Goal: Task Accomplishment & Management: Use online tool/utility

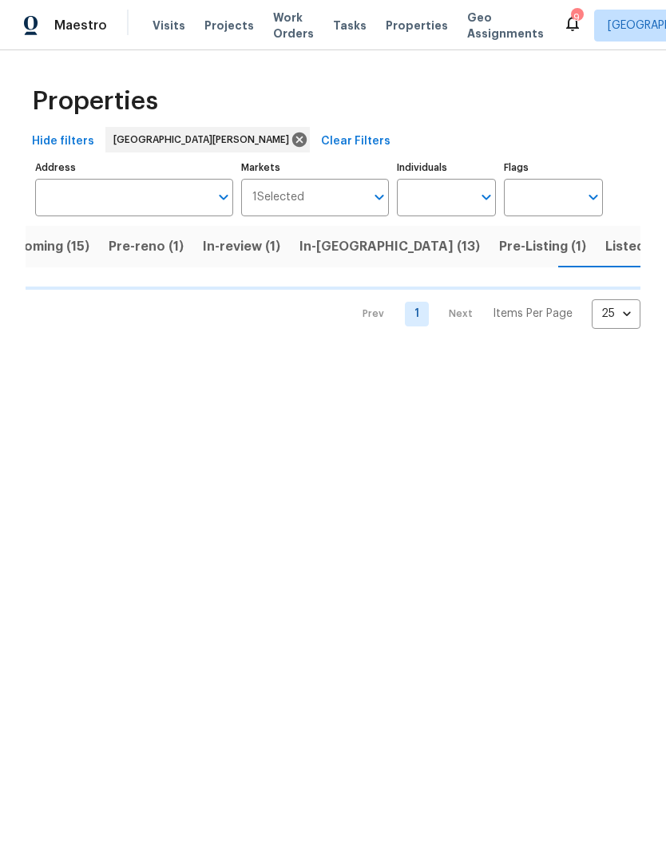
scroll to position [0, 39]
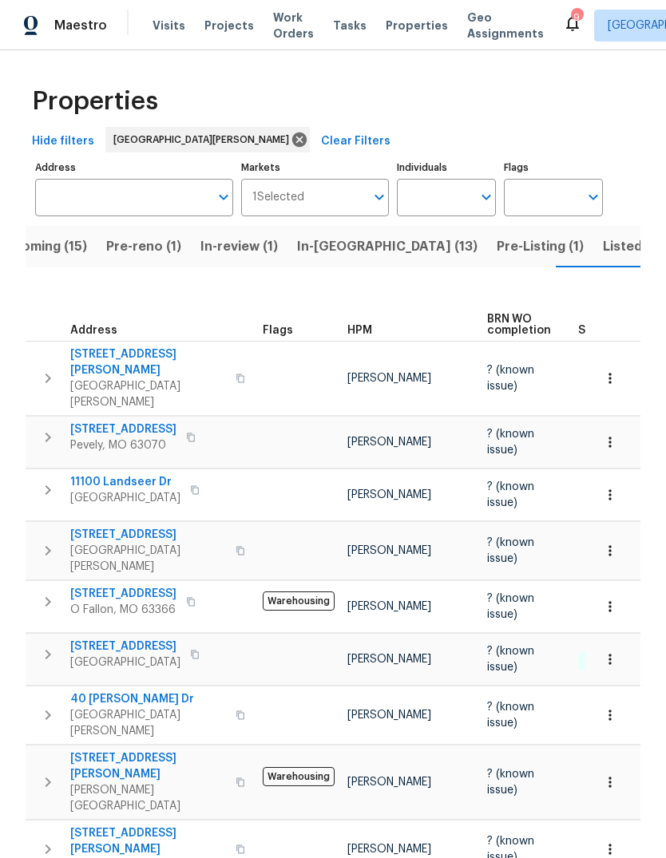
click at [157, 259] on button "Pre-reno (1)" at bounding box center [144, 247] width 94 height 42
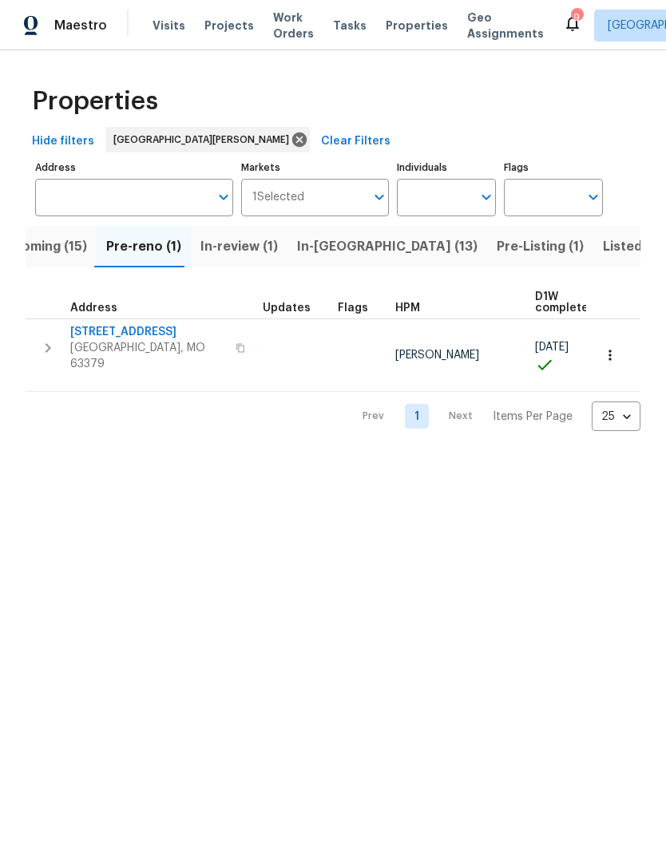
click at [354, 248] on span "In-[GEOGRAPHIC_DATA] (13)" at bounding box center [387, 246] width 180 height 22
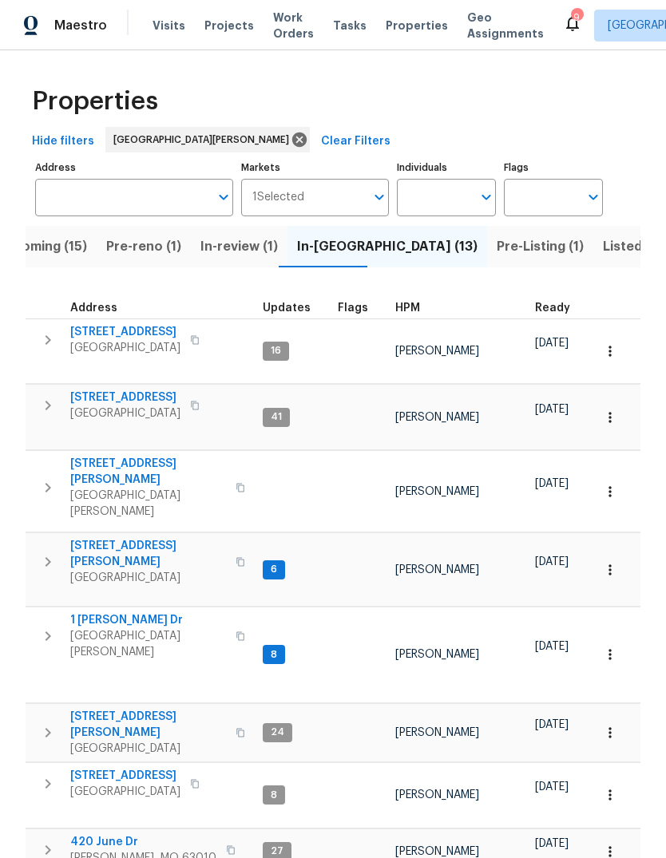
click at [414, 309] on span "HPM" at bounding box center [407, 308] width 25 height 11
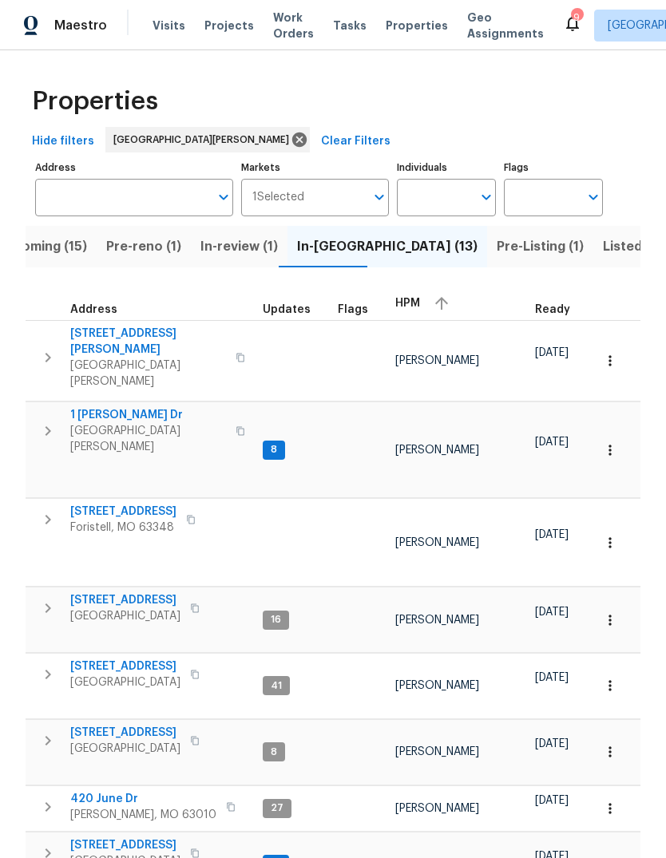
click at [417, 302] on div "HPM" at bounding box center [458, 303] width 127 height 24
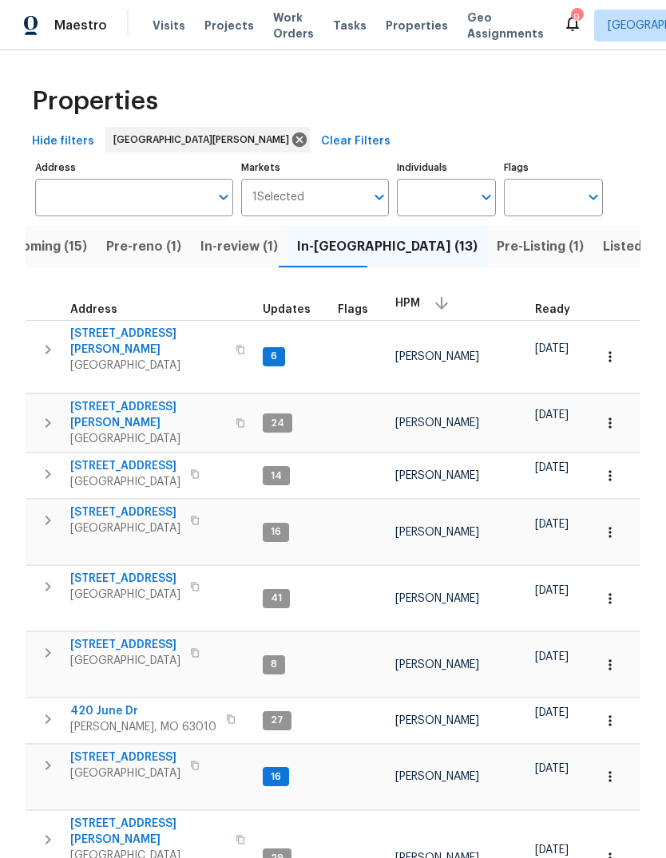
click at [121, 328] on span "[STREET_ADDRESS][PERSON_NAME]" at bounding box center [148, 342] width 156 height 32
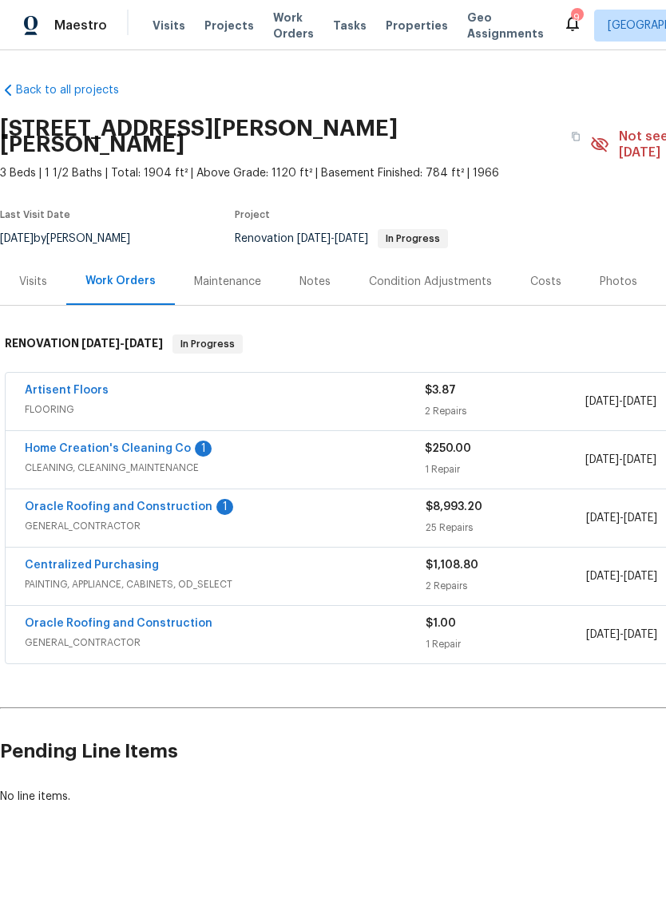
click at [129, 443] on link "Home Creation's Cleaning Co" at bounding box center [108, 448] width 166 height 11
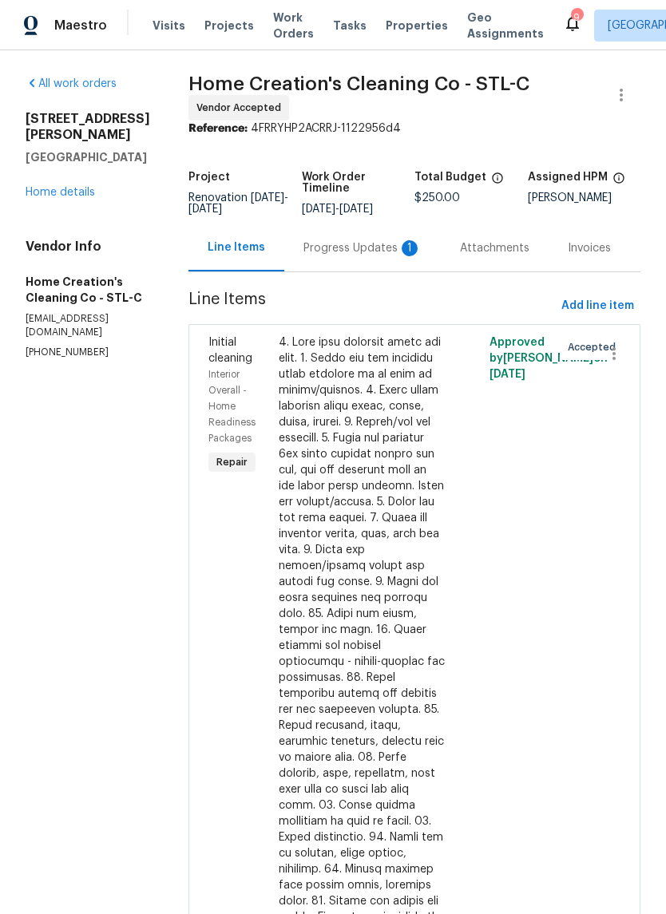
click at [406, 250] on div "1" at bounding box center [410, 248] width 16 height 16
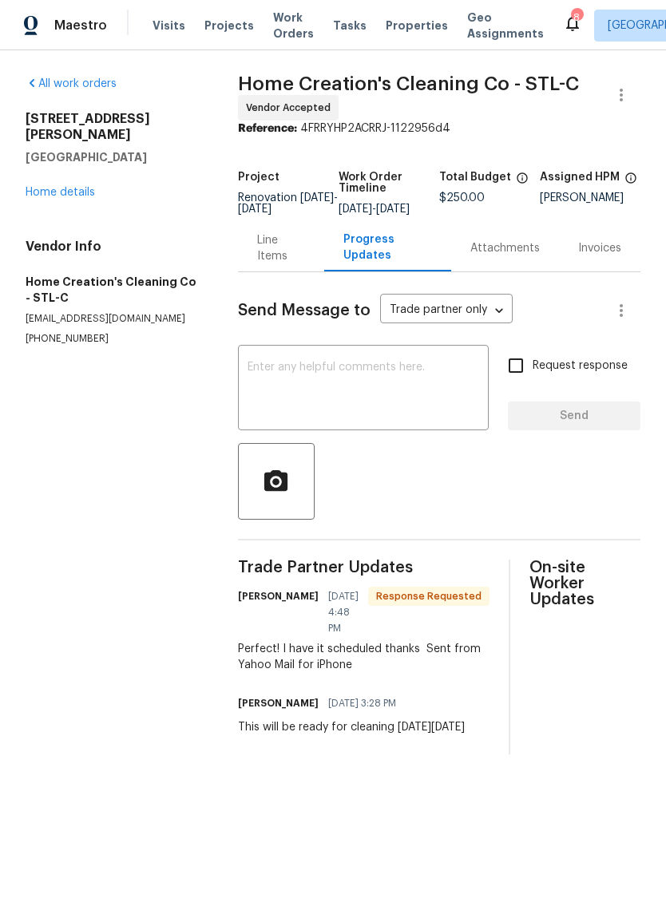
click at [60, 187] on link "Home details" at bounding box center [60, 192] width 69 height 11
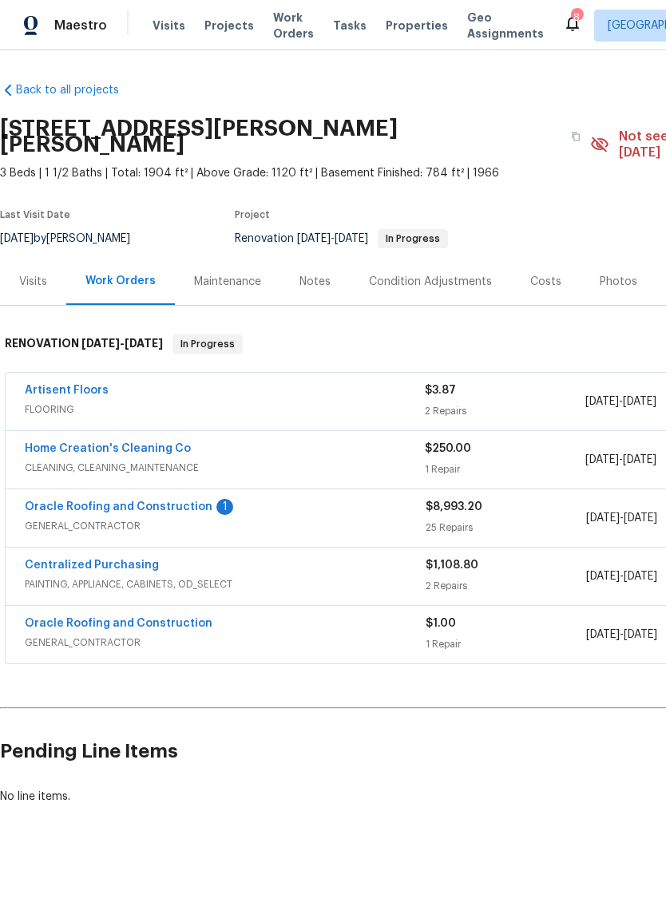
click at [216, 499] on div "1" at bounding box center [224, 507] width 17 height 16
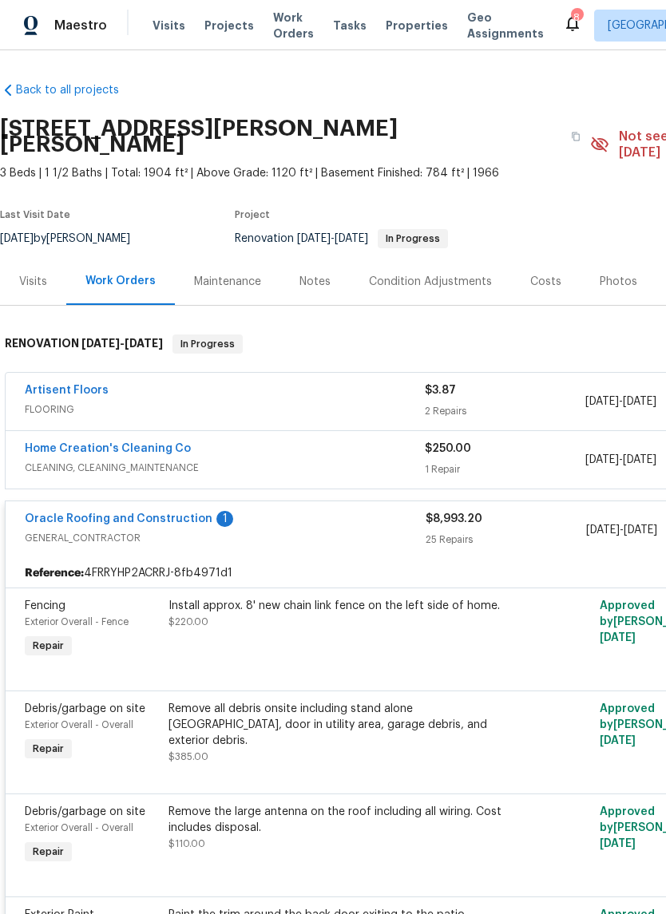
click at [184, 513] on link "Oracle Roofing and Construction" at bounding box center [119, 518] width 188 height 11
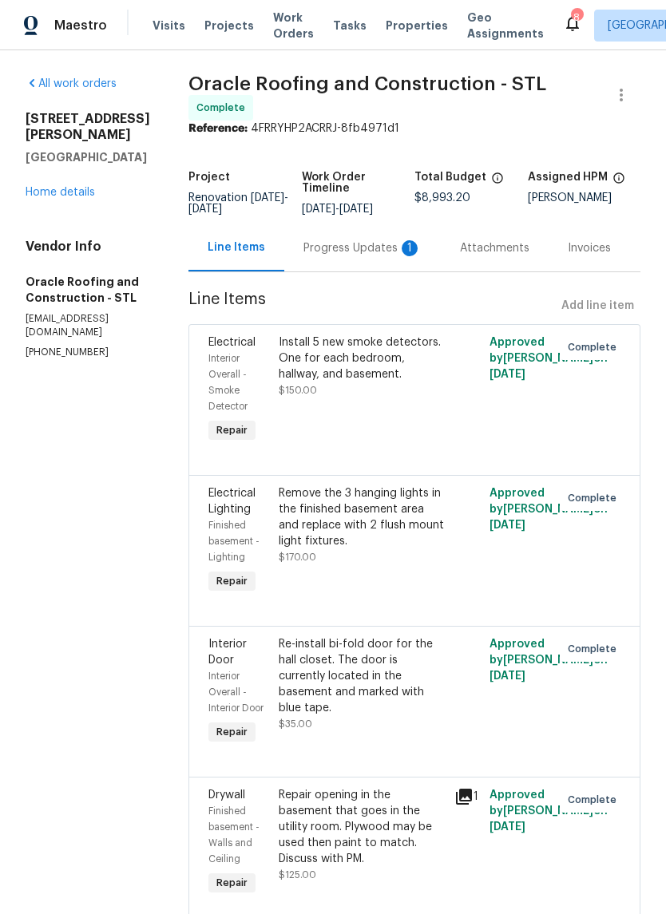
click at [398, 267] on div "Progress Updates 1" at bounding box center [362, 247] width 156 height 47
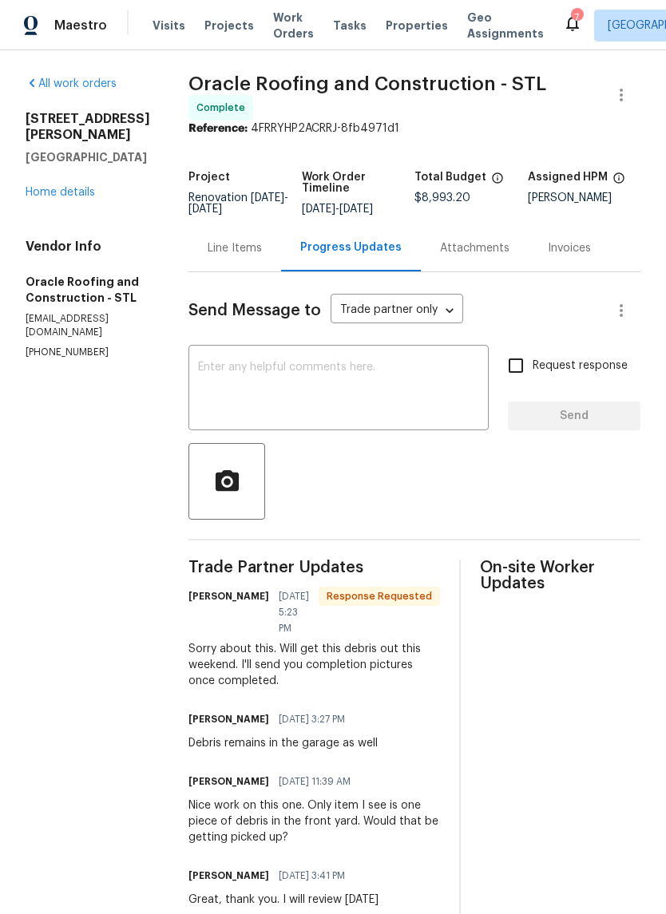
click at [52, 187] on link "Home details" at bounding box center [60, 192] width 69 height 11
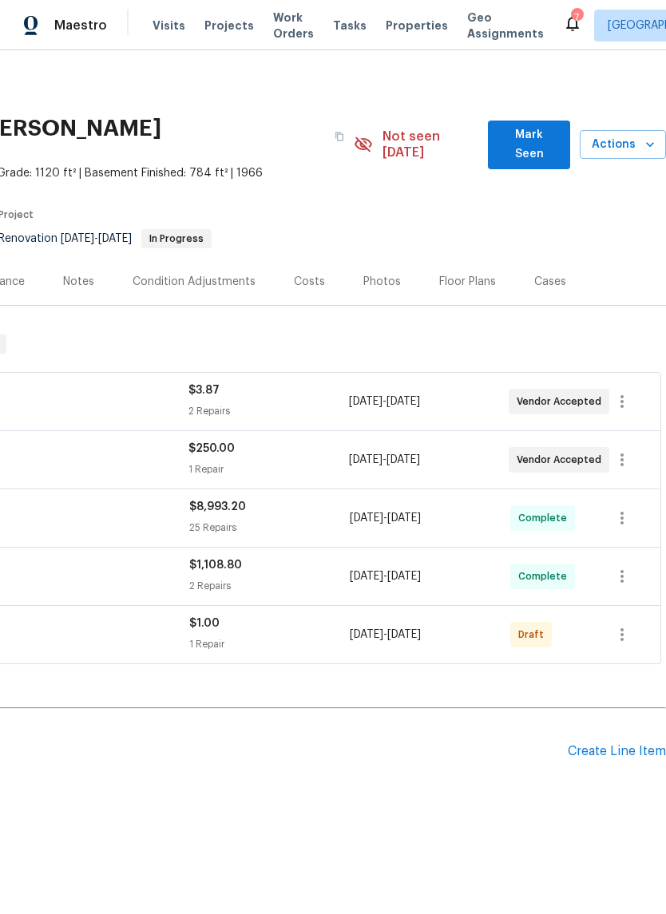
scroll to position [0, 236]
click at [543, 128] on span "Mark Seen" at bounding box center [529, 144] width 57 height 39
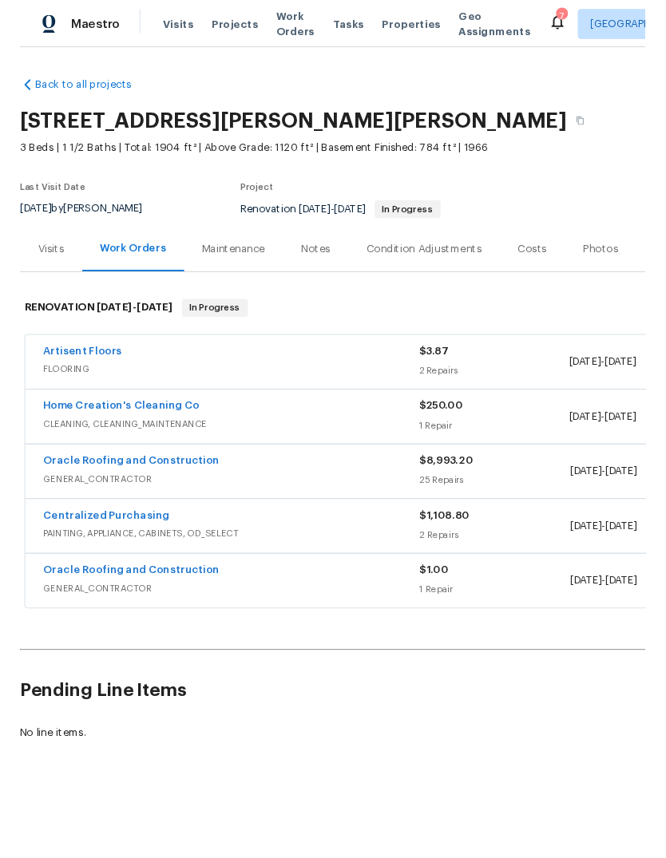
scroll to position [0, 0]
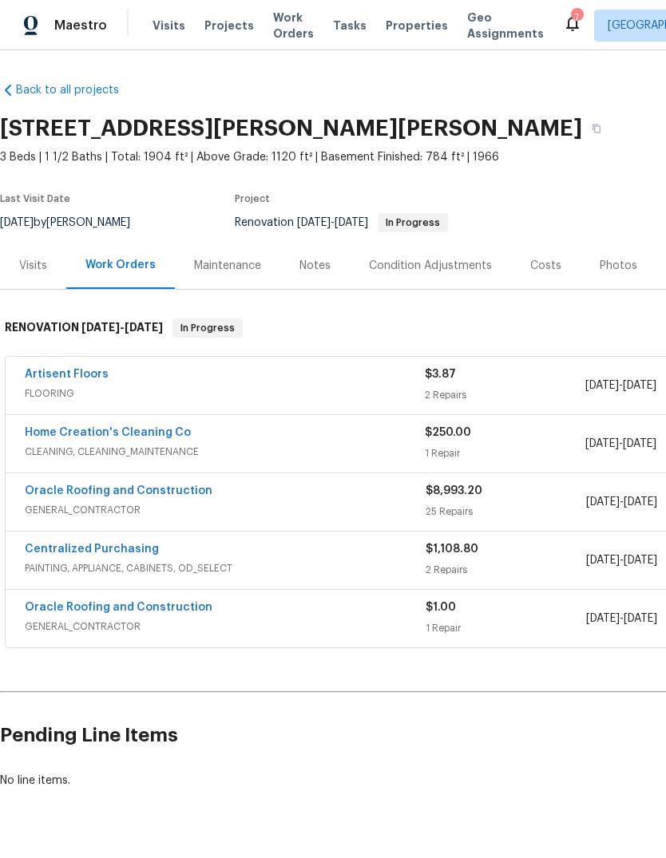
click at [325, 256] on div "Notes" at bounding box center [314, 265] width 69 height 47
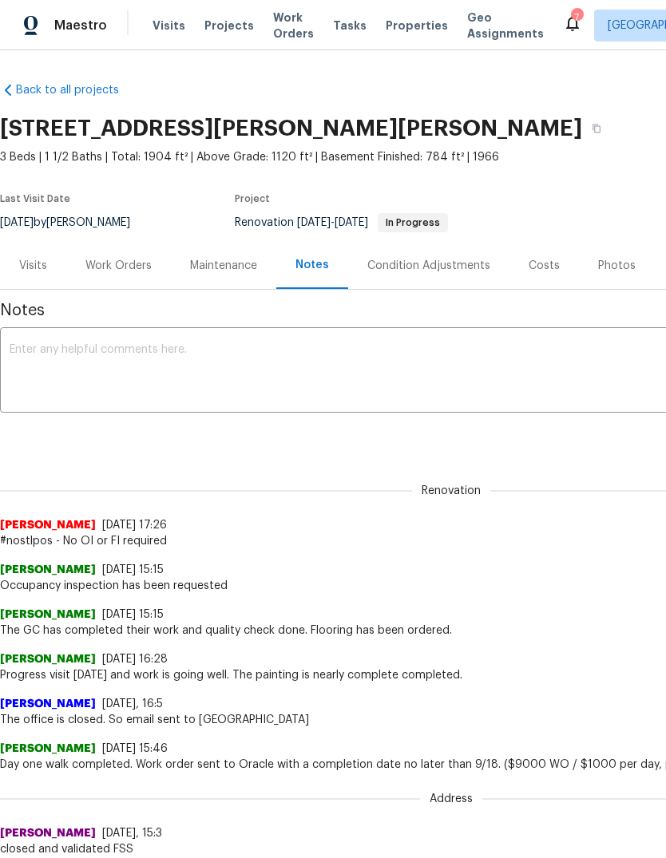
click at [236, 30] on span "Projects" at bounding box center [228, 26] width 49 height 16
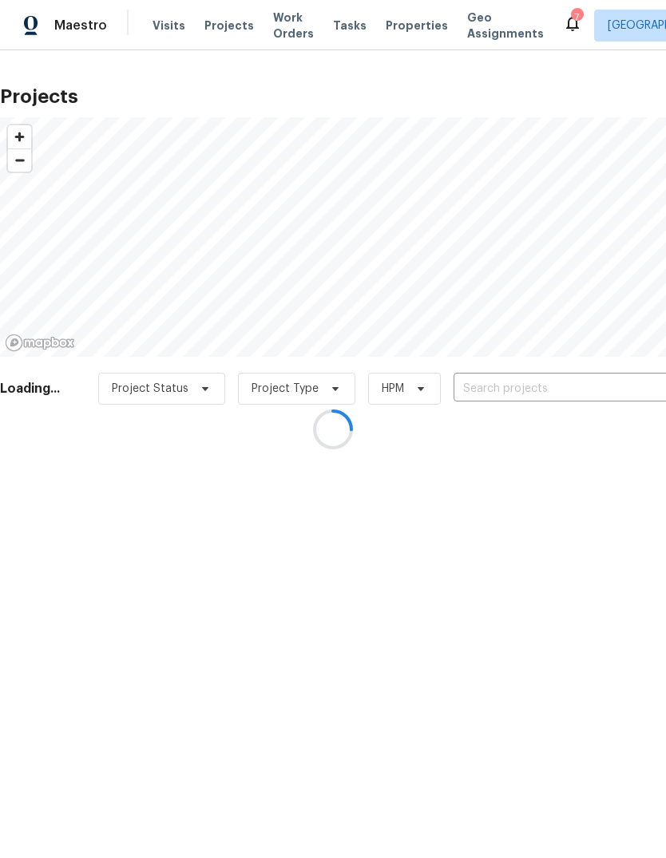
click at [405, 32] on div at bounding box center [333, 429] width 666 height 858
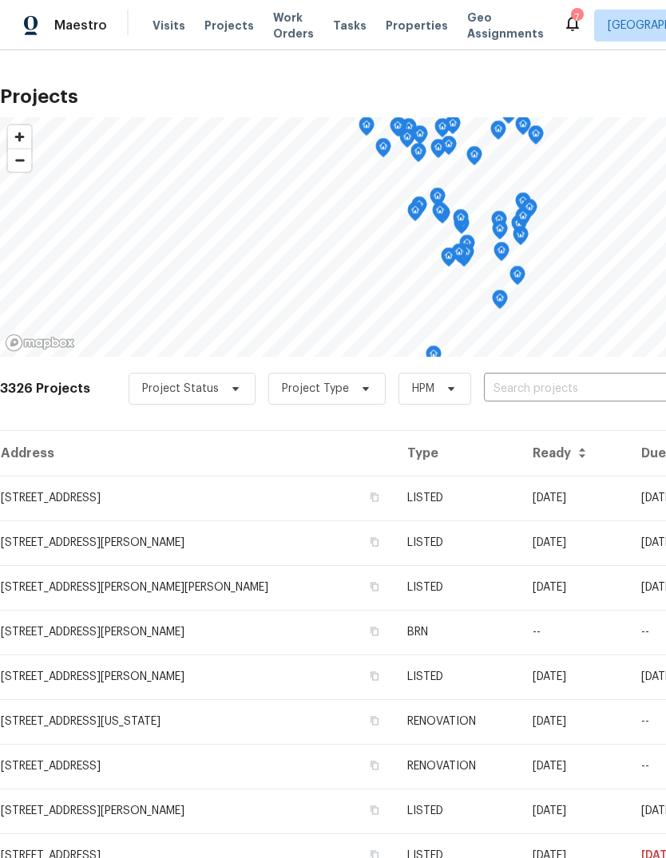
click at [570, 390] on input "text" at bounding box center [575, 389] width 183 height 25
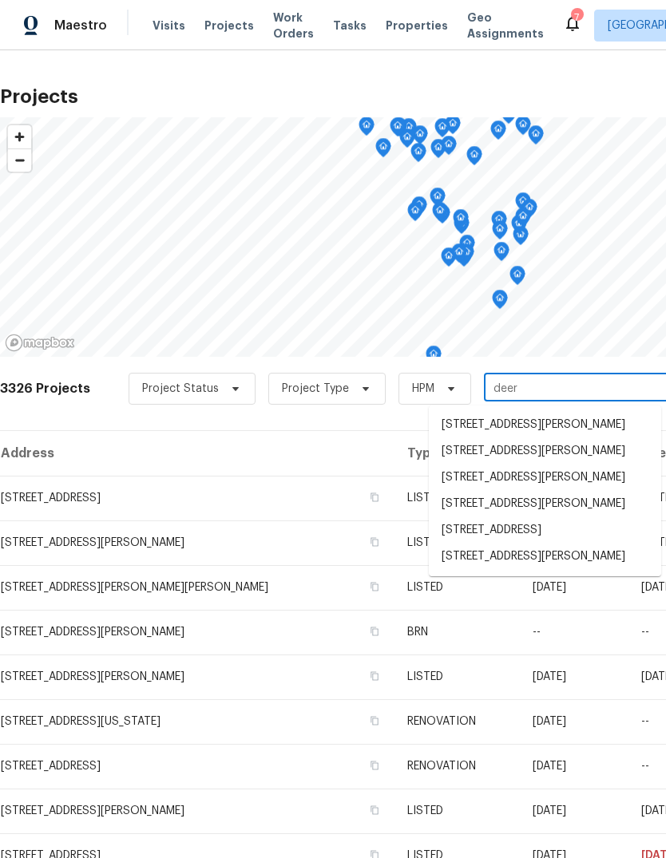
type input "deerp"
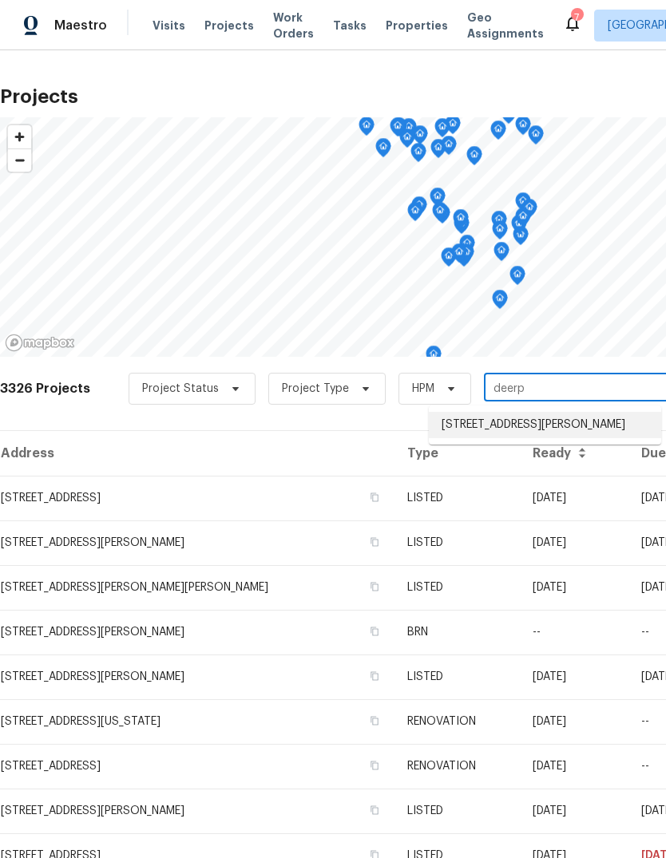
click at [603, 425] on li "19 Deerpath Dr, Saint Peters, MO 63376" at bounding box center [545, 425] width 232 height 26
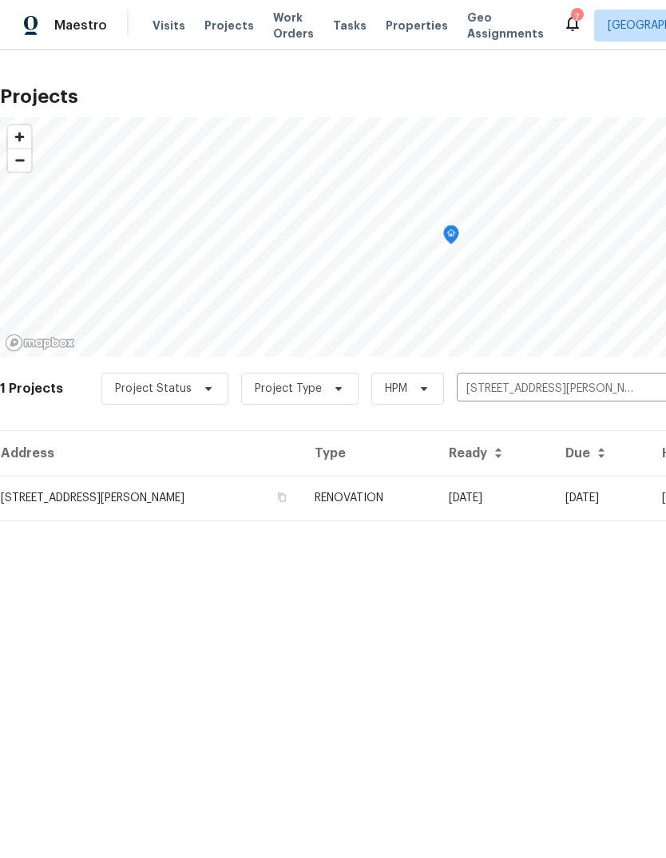
click at [436, 493] on td "RENOVATION" at bounding box center [369, 498] width 134 height 45
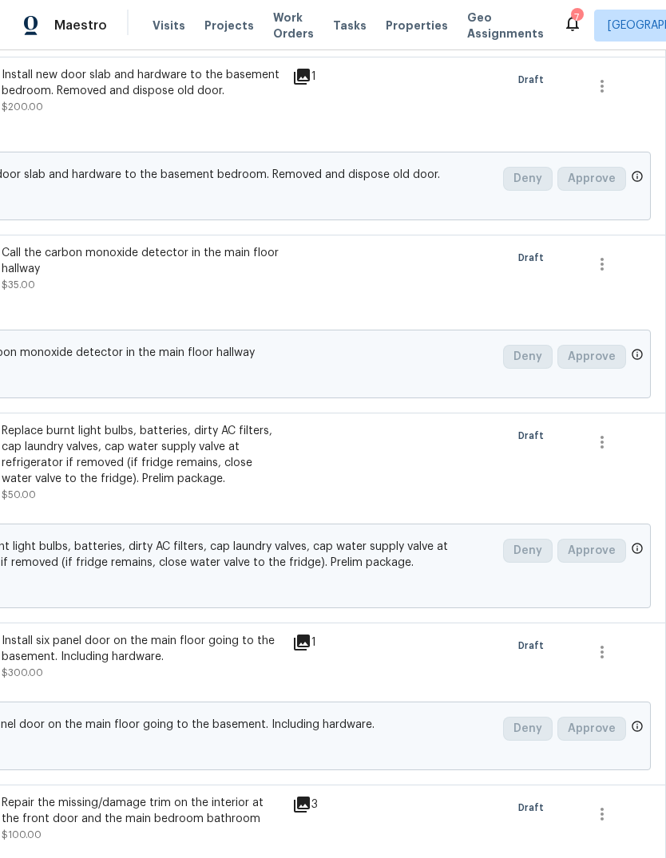
scroll to position [1808, 236]
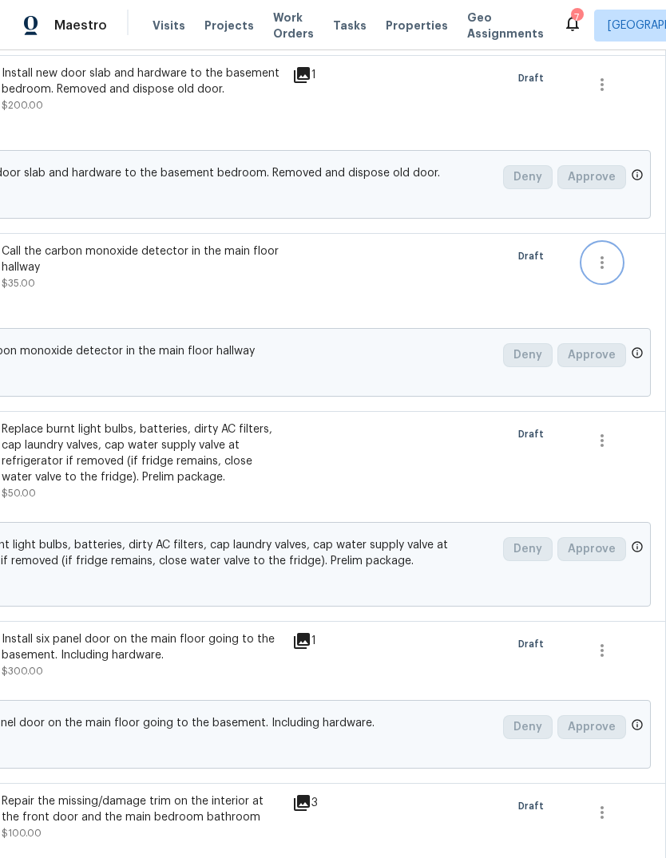
click at [608, 269] on icon "button" at bounding box center [601, 262] width 19 height 19
click at [624, 271] on li "Cancel" at bounding box center [613, 270] width 61 height 26
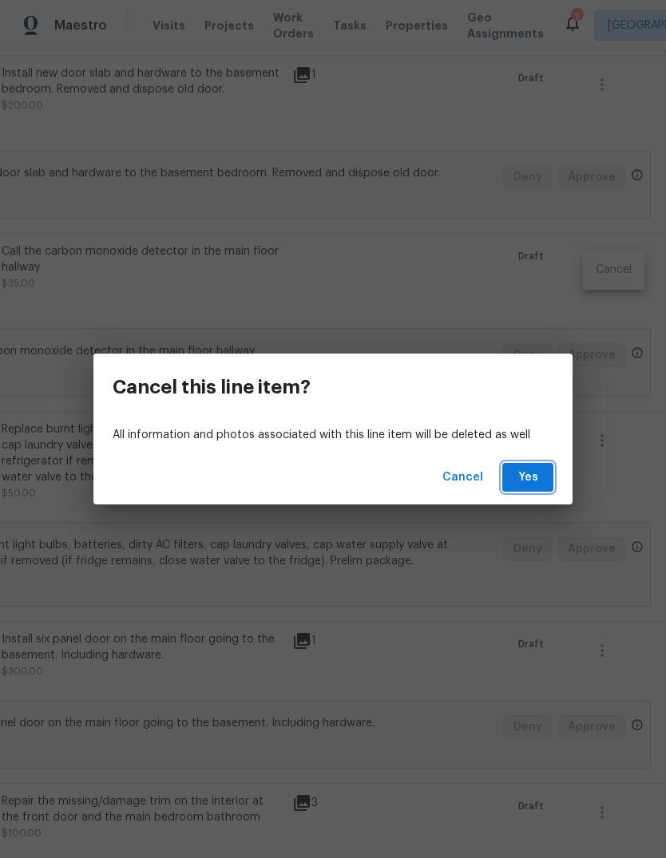
click at [541, 469] on button "Yes" at bounding box center [527, 478] width 51 height 30
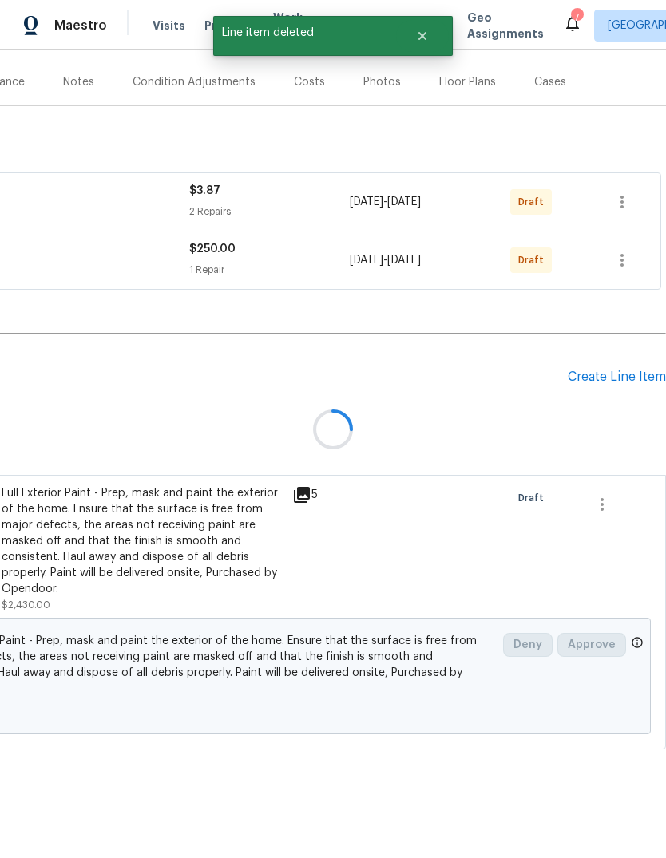
scroll to position [108, 236]
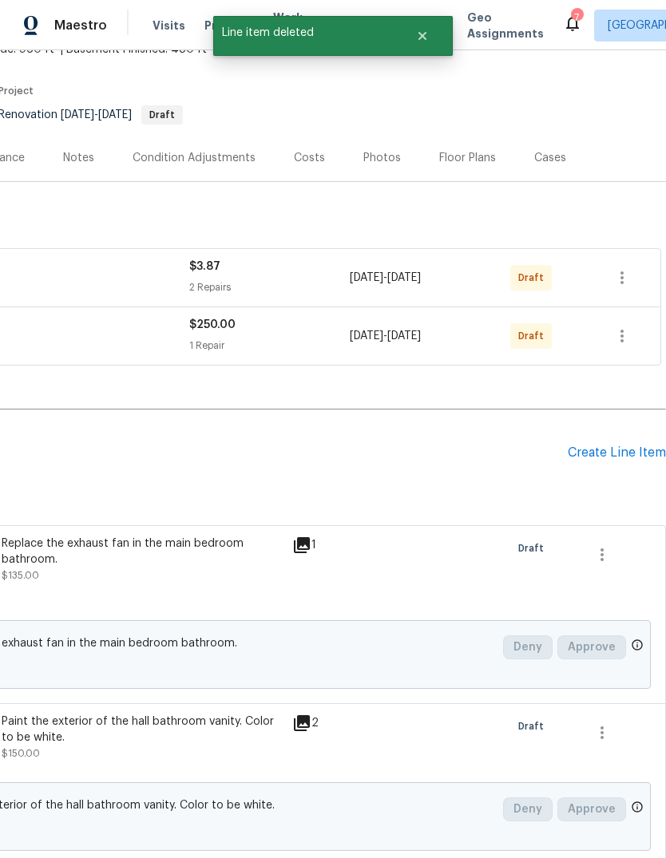
click at [644, 447] on div "Create Line Item" at bounding box center [617, 452] width 98 height 15
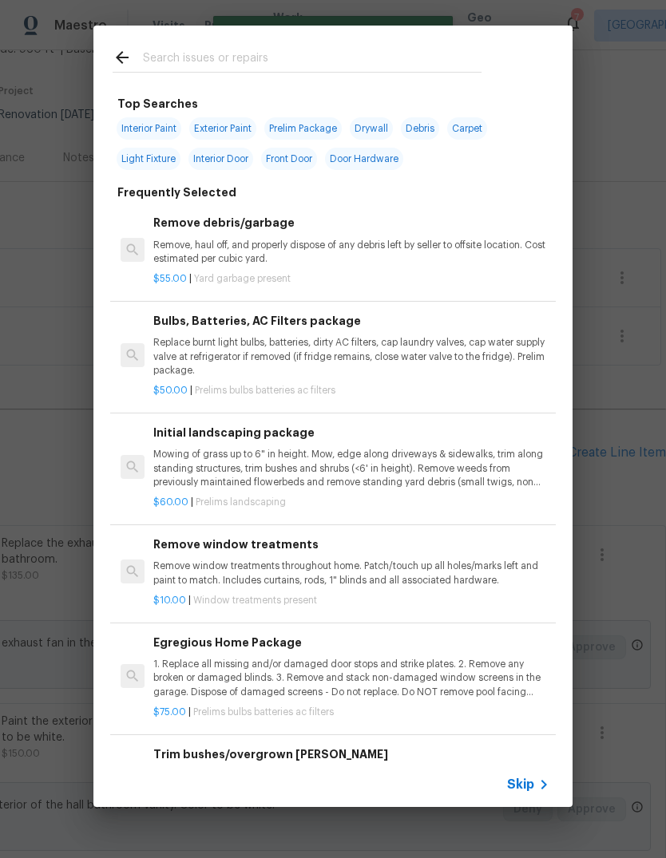
click at [532, 782] on span "Skip" at bounding box center [520, 785] width 27 height 16
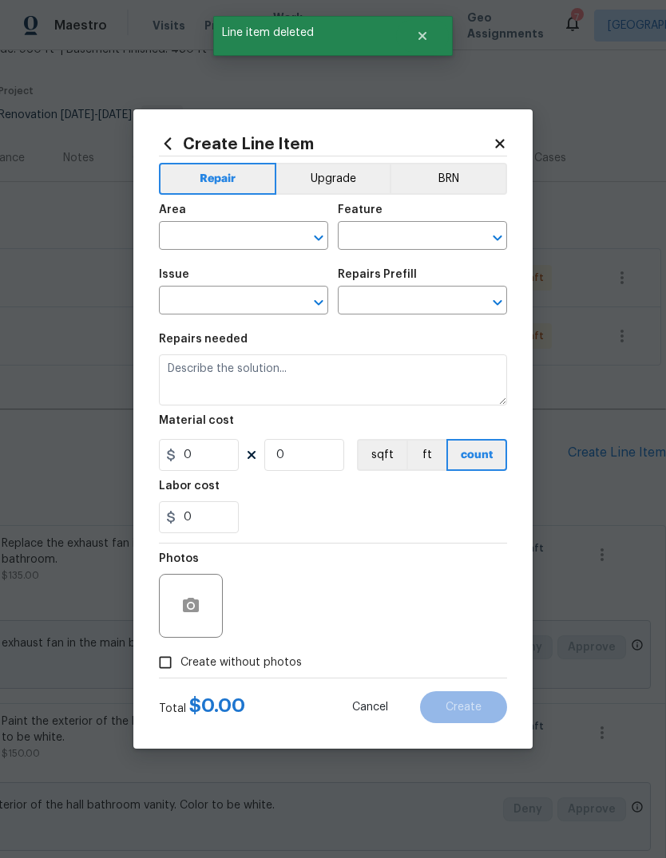
click at [262, 246] on input "text" at bounding box center [221, 237] width 125 height 25
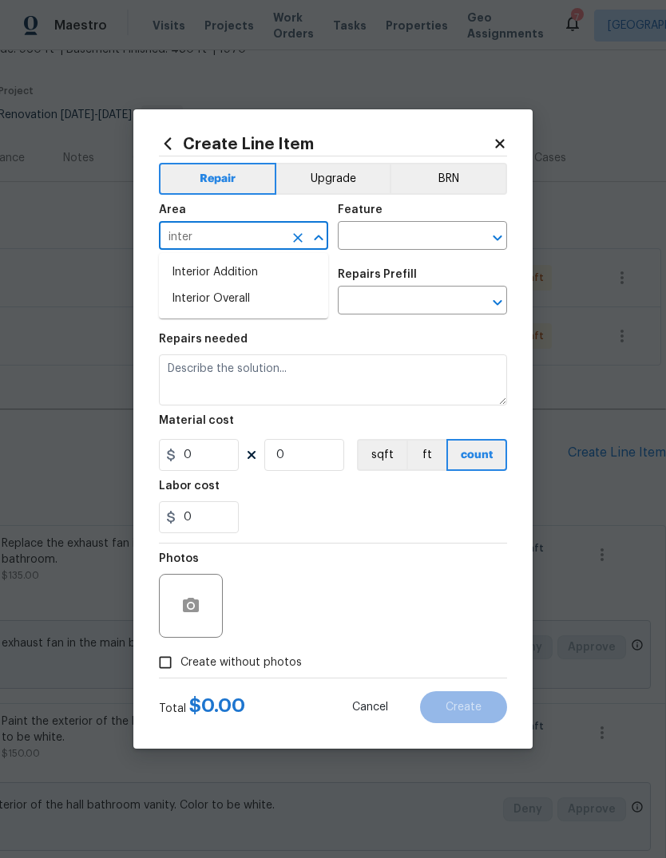
click at [307, 300] on li "Interior Overall" at bounding box center [243, 299] width 169 height 26
type input "Interior Overall"
click at [425, 239] on input "text" at bounding box center [400, 237] width 125 height 25
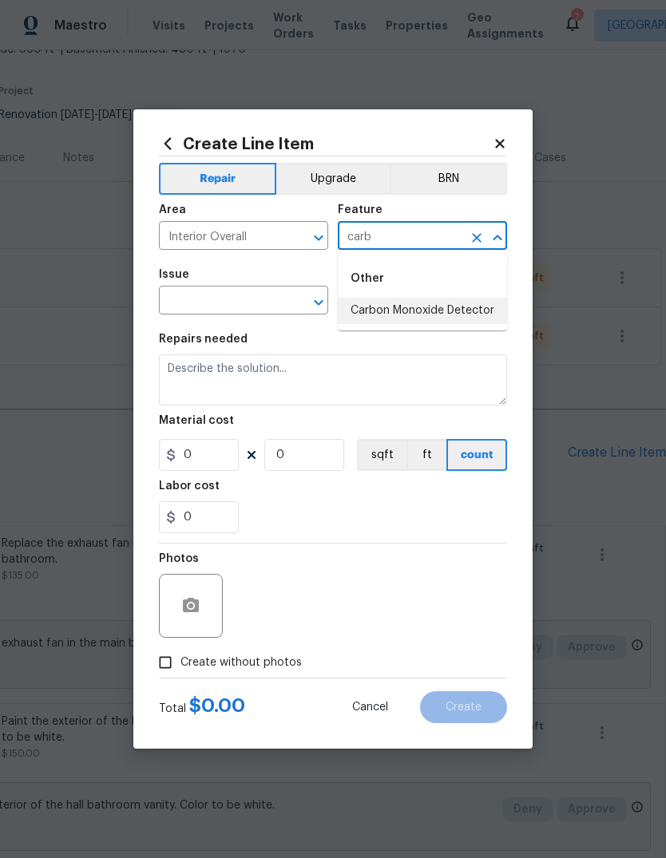
click at [486, 307] on li "Carbon Monoxide Detector" at bounding box center [422, 311] width 169 height 26
type input "Carbon Monoxide Detector"
click at [269, 294] on input "text" at bounding box center [221, 302] width 125 height 25
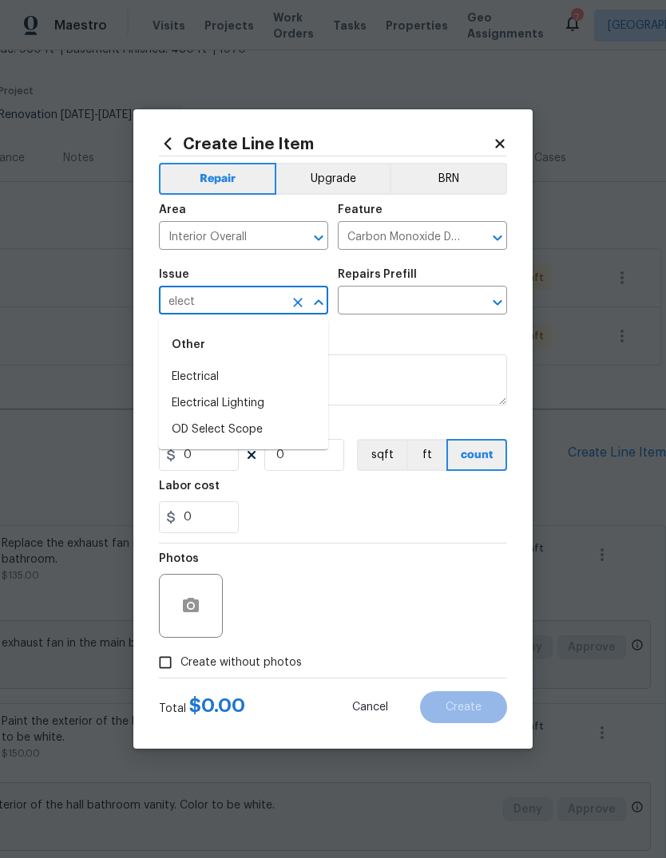
click at [297, 374] on li "Electrical" at bounding box center [243, 377] width 169 height 26
type input "Electrical"
click at [420, 306] on input "text" at bounding box center [400, 302] width 125 height 25
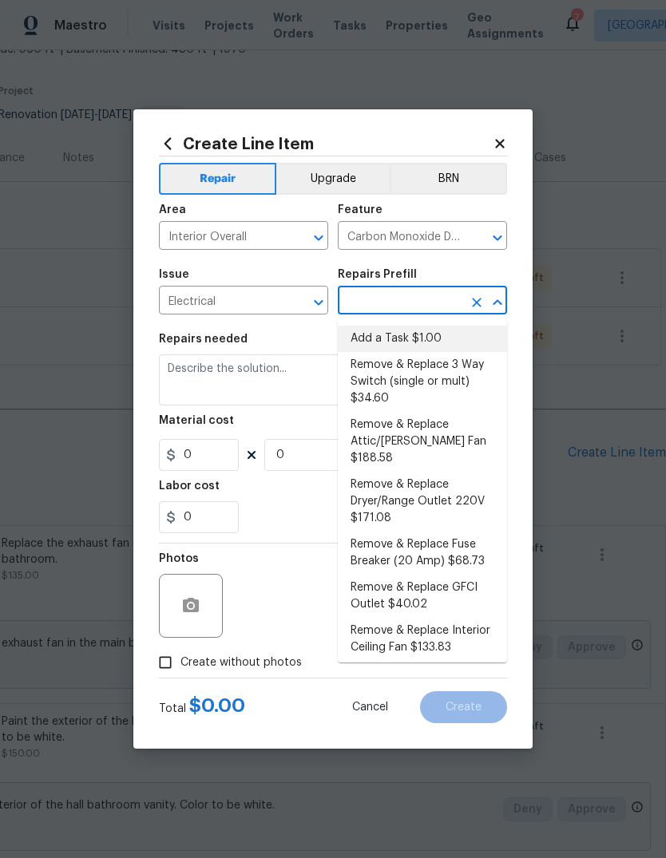
click at [449, 335] on li "Add a Task $1.00" at bounding box center [422, 339] width 169 height 26
type input "Add a Task $1.00"
type textarea "HPM to detail"
type input "1"
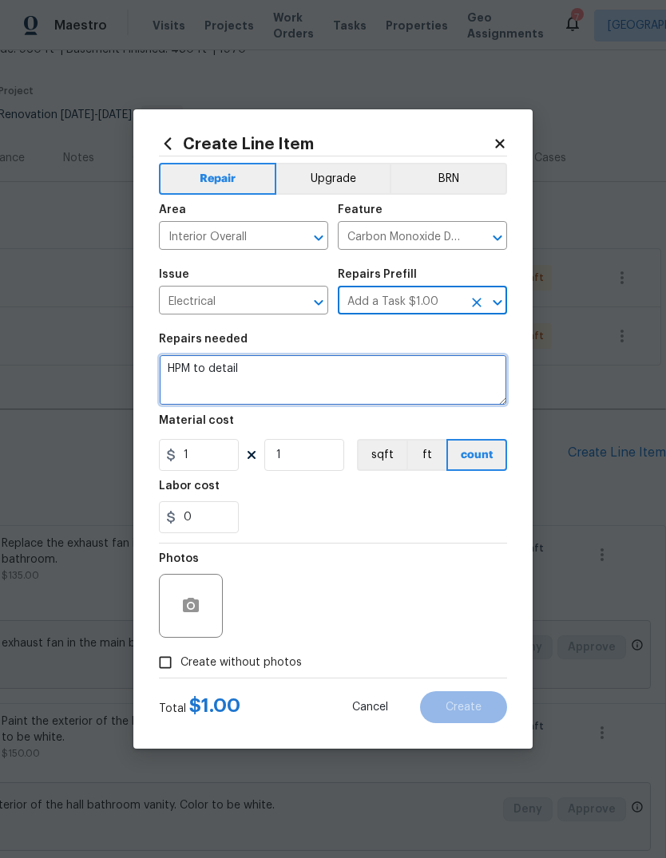
click at [414, 380] on textarea "HPM to detail" at bounding box center [333, 379] width 348 height 51
type textarea "H"
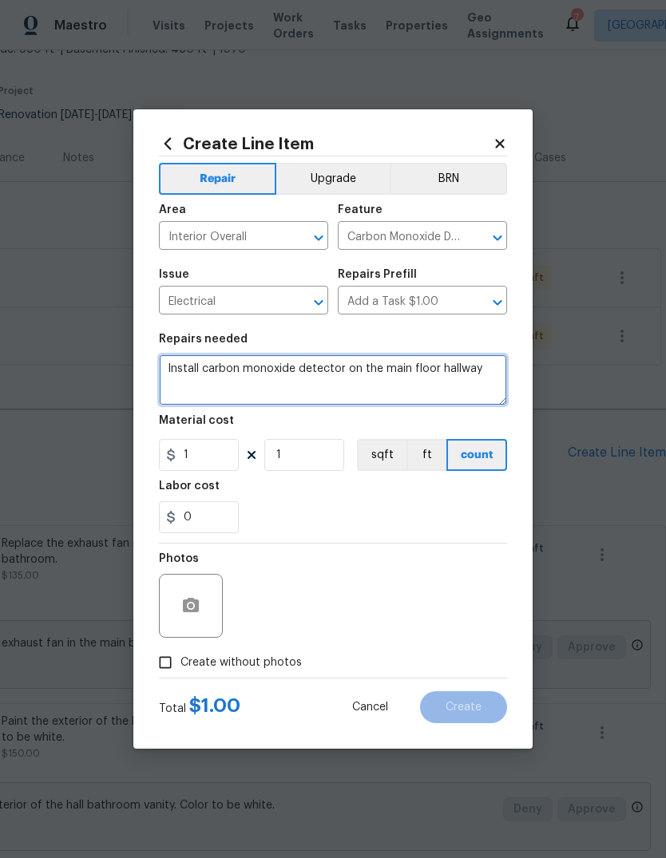
type textarea "Install carbon monoxide detector on the main floor hallway"
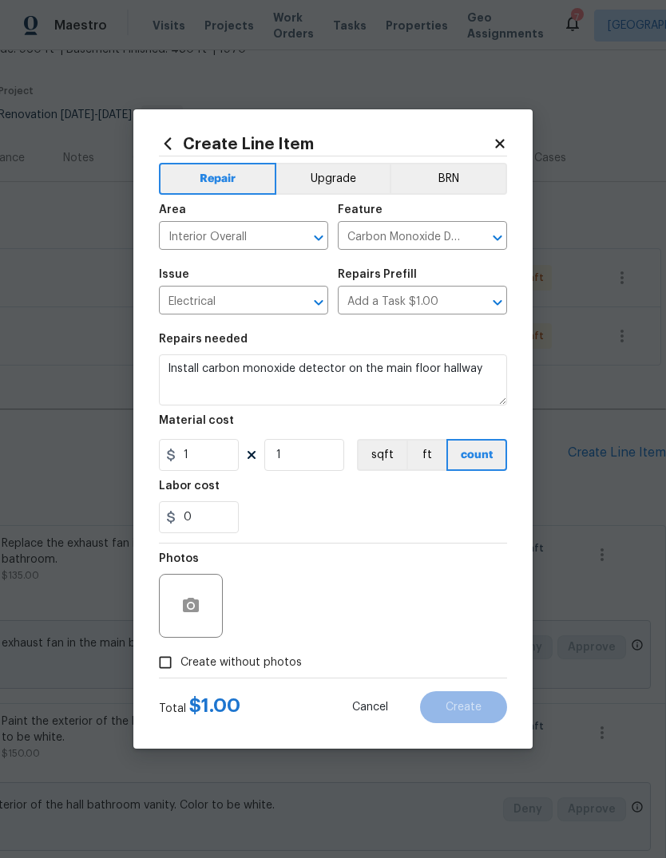
click at [353, 499] on div "Labor cost" at bounding box center [333, 491] width 348 height 21
click at [229, 449] on input "1" at bounding box center [199, 455] width 80 height 32
click at [224, 460] on input "1" at bounding box center [199, 455] width 80 height 32
type input "35"
click at [382, 512] on div "0" at bounding box center [333, 517] width 348 height 32
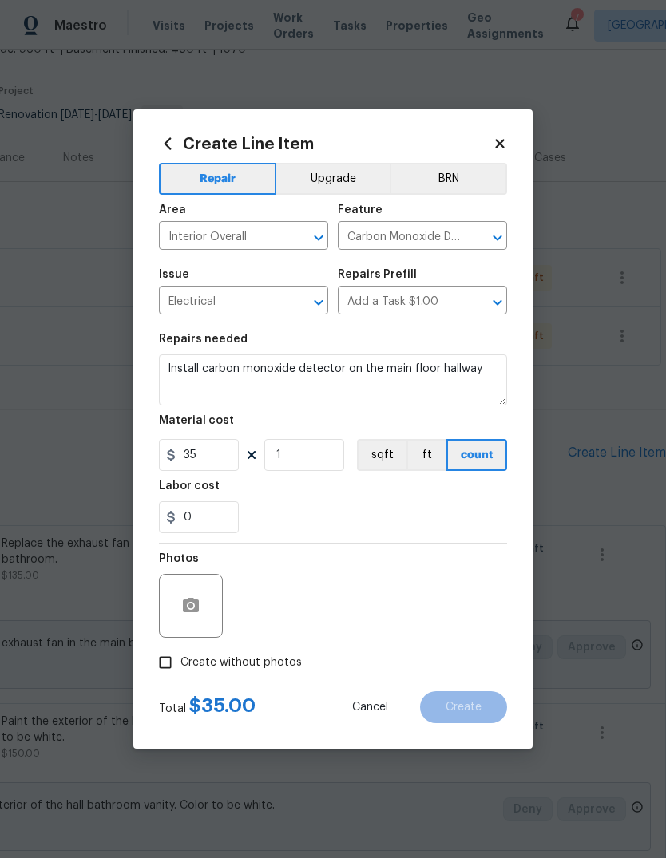
click at [289, 670] on span "Create without photos" at bounding box center [240, 663] width 121 height 17
click at [180, 670] on input "Create without photos" at bounding box center [165, 662] width 30 height 30
checkbox input "true"
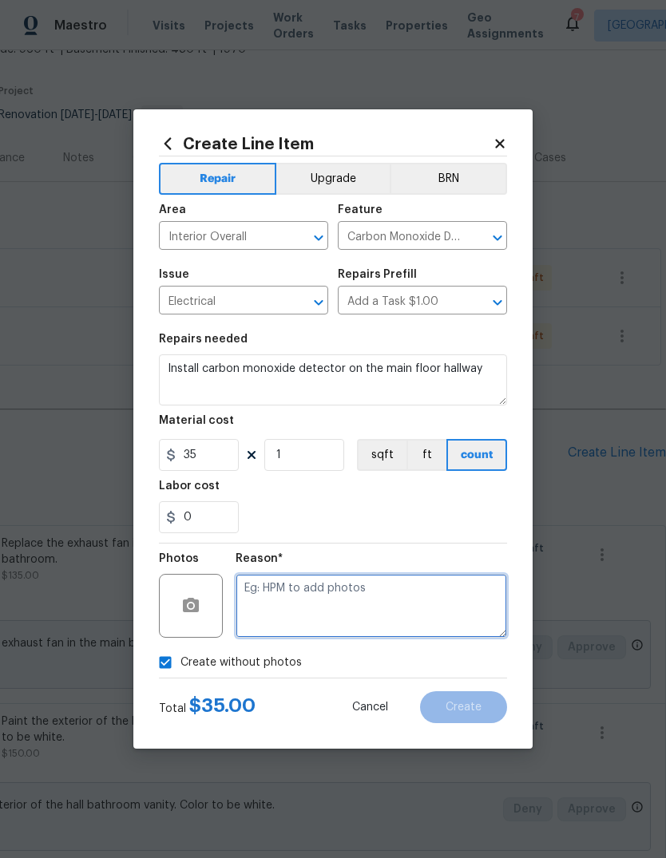
click at [378, 617] on textarea at bounding box center [370, 606] width 271 height 64
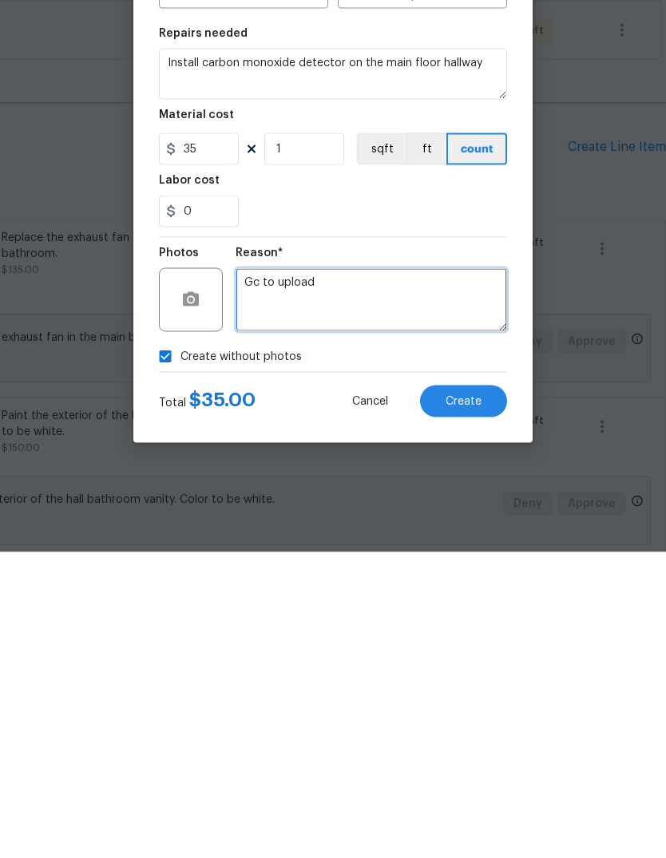
type textarea "Gc to upload"
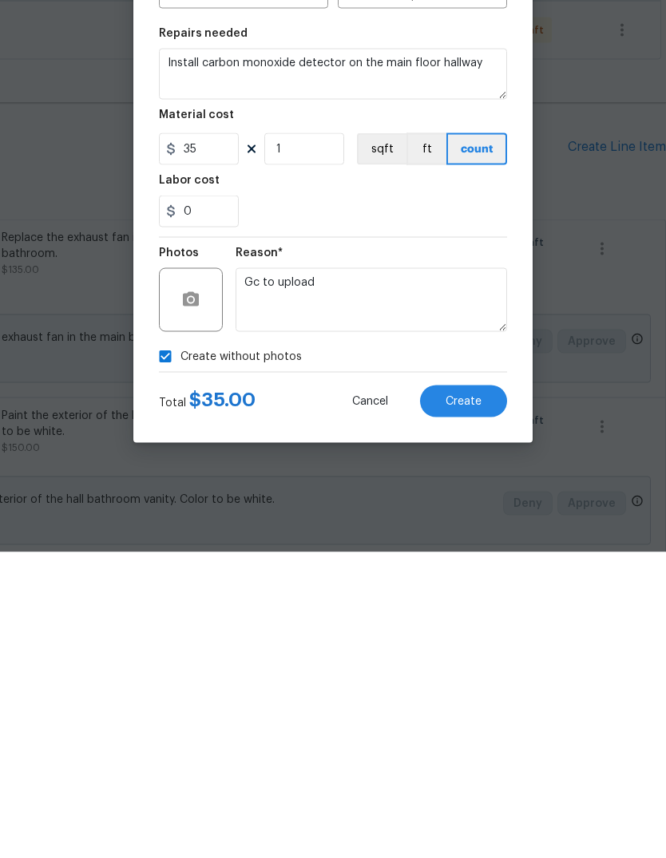
click at [478, 691] on button "Create" at bounding box center [463, 707] width 87 height 32
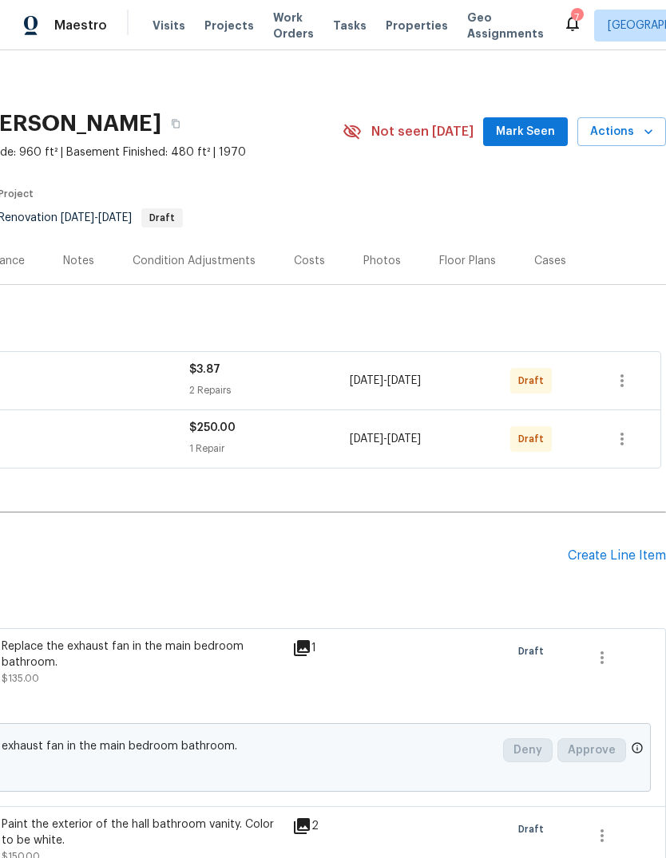
scroll to position [5, 236]
click at [631, 548] on div "Create Line Item" at bounding box center [617, 555] width 98 height 15
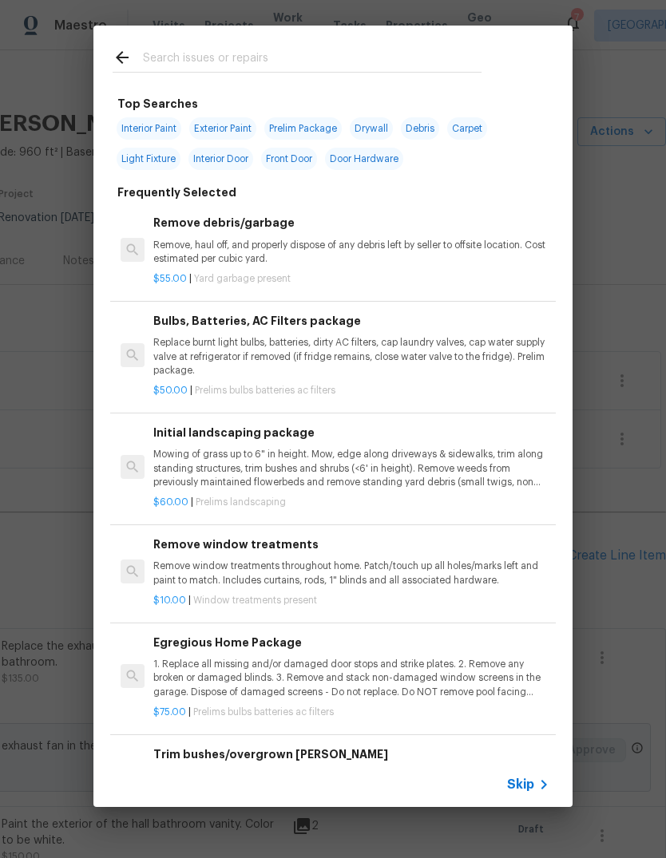
click at [536, 782] on icon at bounding box center [543, 784] width 19 height 19
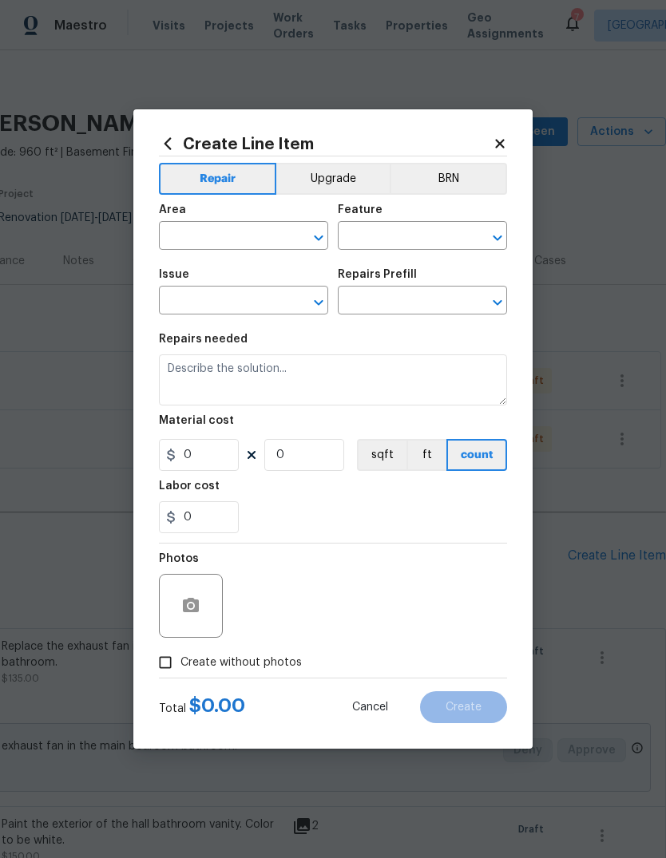
click at [255, 240] on input "text" at bounding box center [221, 237] width 125 height 25
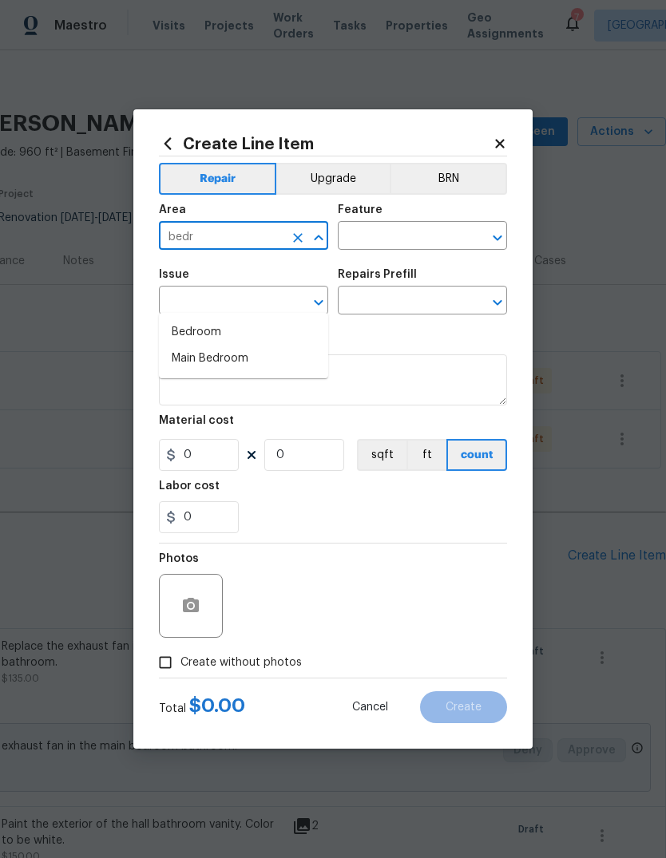
click at [290, 319] on li "Bedroom" at bounding box center [243, 332] width 169 height 26
type input "Bedroom"
click at [441, 239] on input "text" at bounding box center [400, 237] width 125 height 25
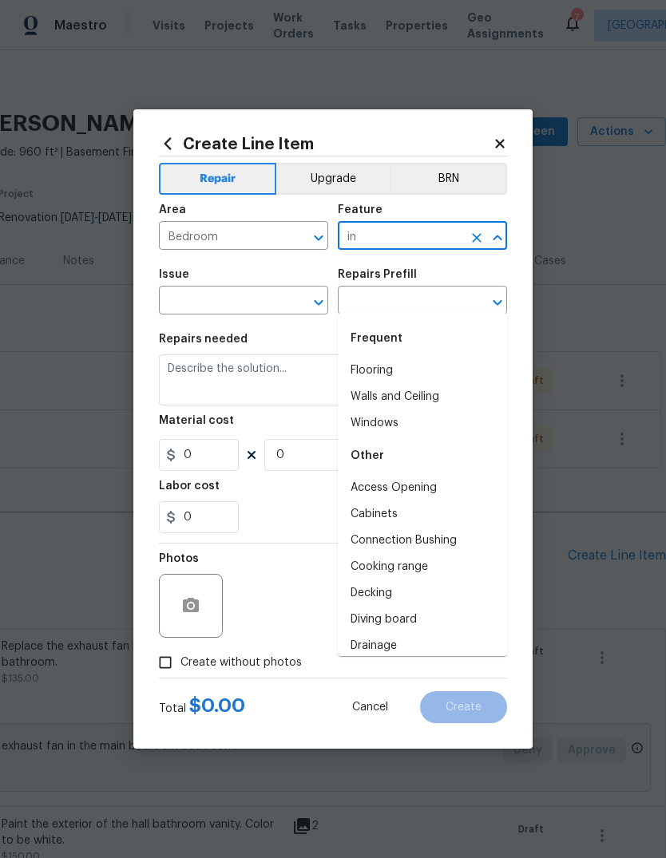
type input "i"
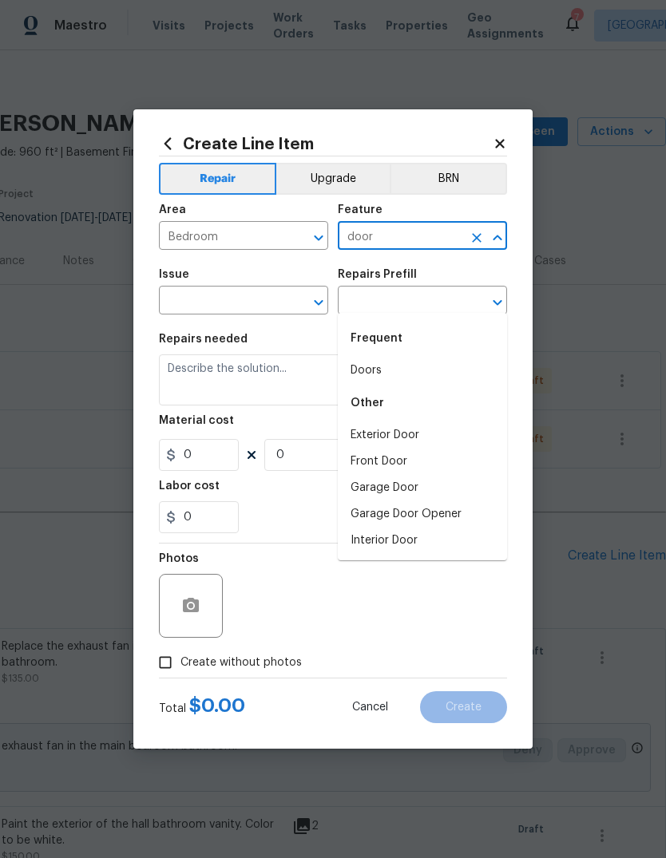
click at [461, 528] on li "Interior Door" at bounding box center [422, 541] width 169 height 26
type input "Interior Door"
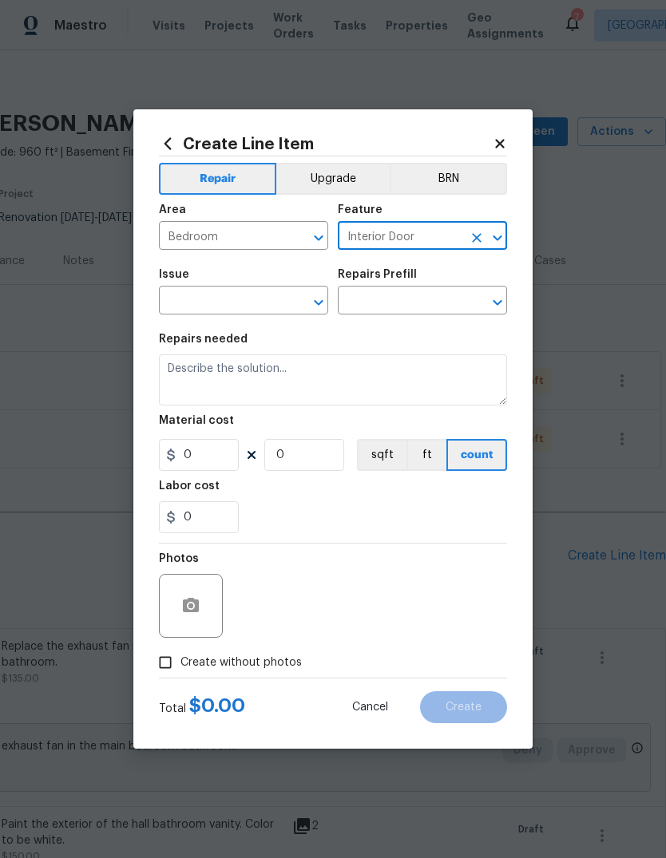
click at [290, 297] on icon "Clear" at bounding box center [298, 303] width 16 height 16
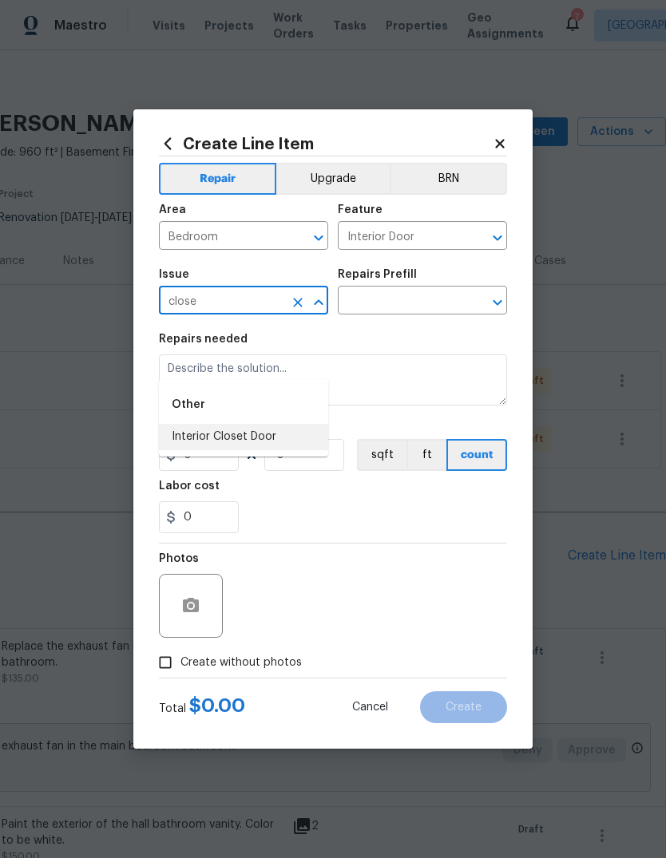
click at [299, 424] on li "Interior Closet Door" at bounding box center [243, 437] width 169 height 26
type input "Interior Closet Door"
click at [434, 311] on input "text" at bounding box center [400, 302] width 125 height 25
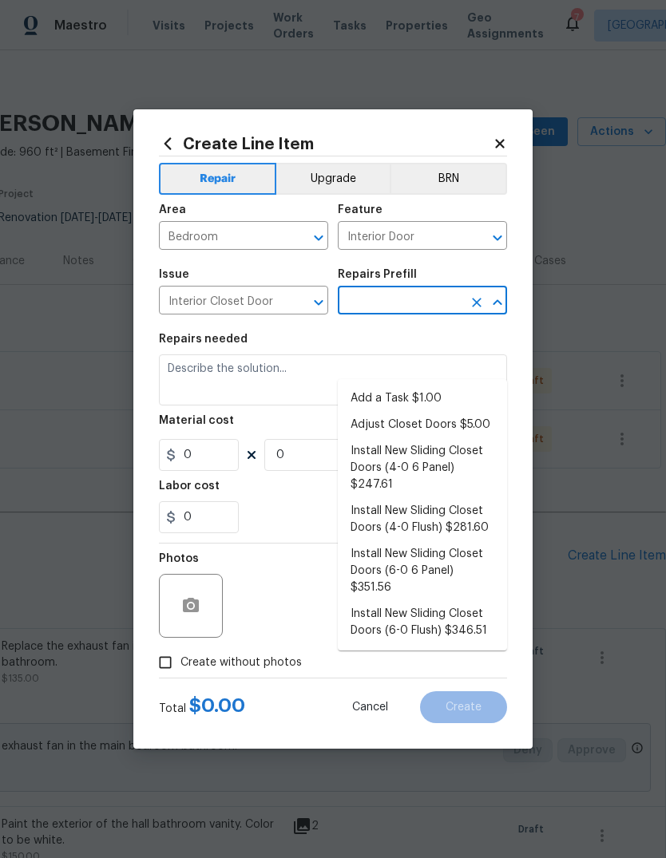
click at [449, 386] on li "Add a Task $1.00" at bounding box center [422, 399] width 169 height 26
type input "Add a Task $1.00"
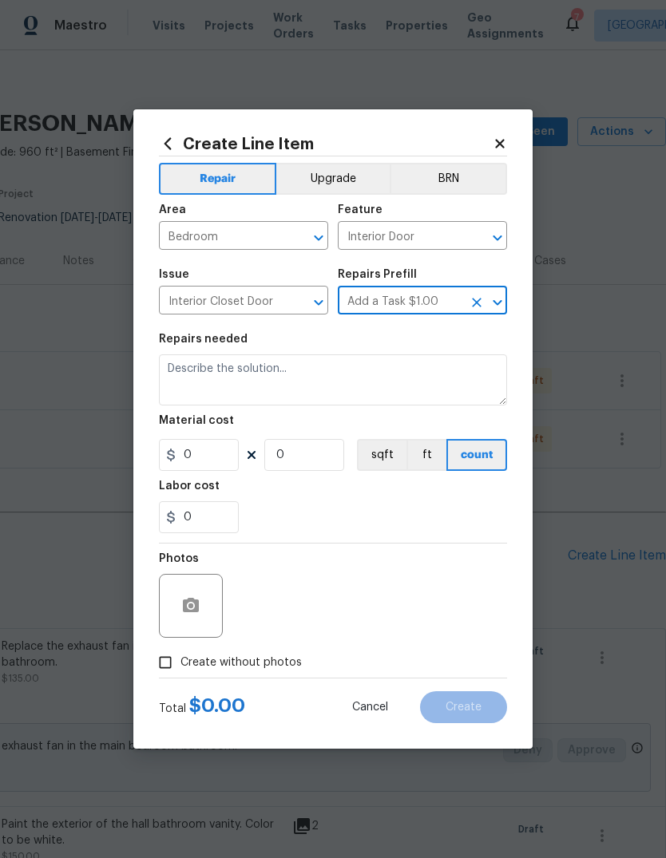
type textarea "HPM to detail"
type input "1"
type input "Add a Task $1.00"
type input "1"
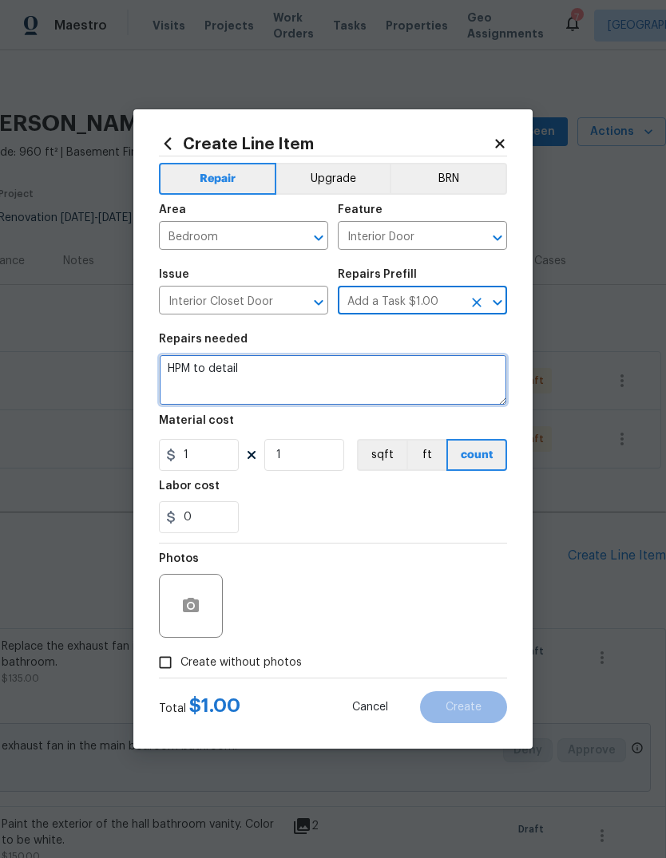
click at [410, 380] on textarea "HPM to detail" at bounding box center [333, 379] width 348 height 51
type textarea "H"
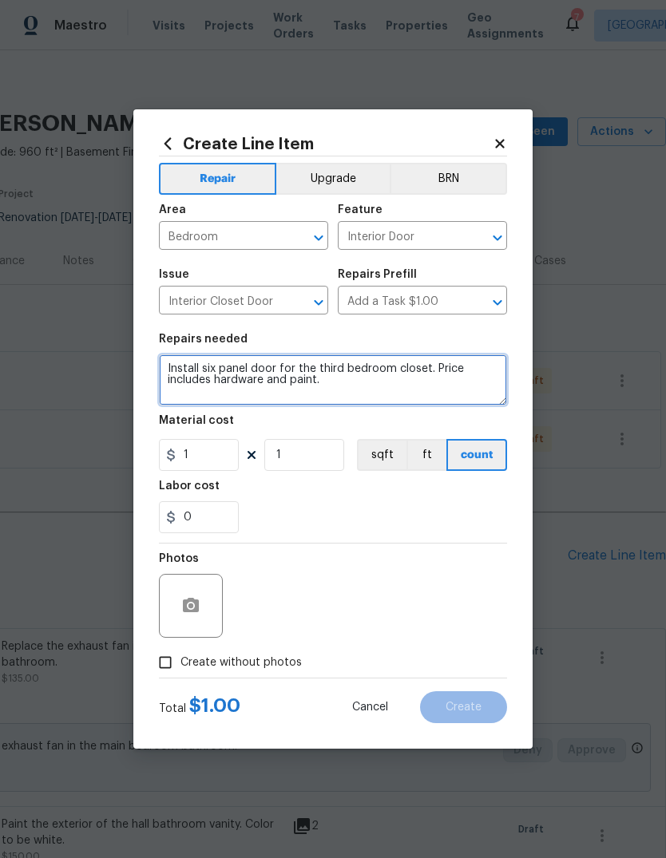
type textarea "Install six panel door for the third bedroom closet. Price includes hardware an…"
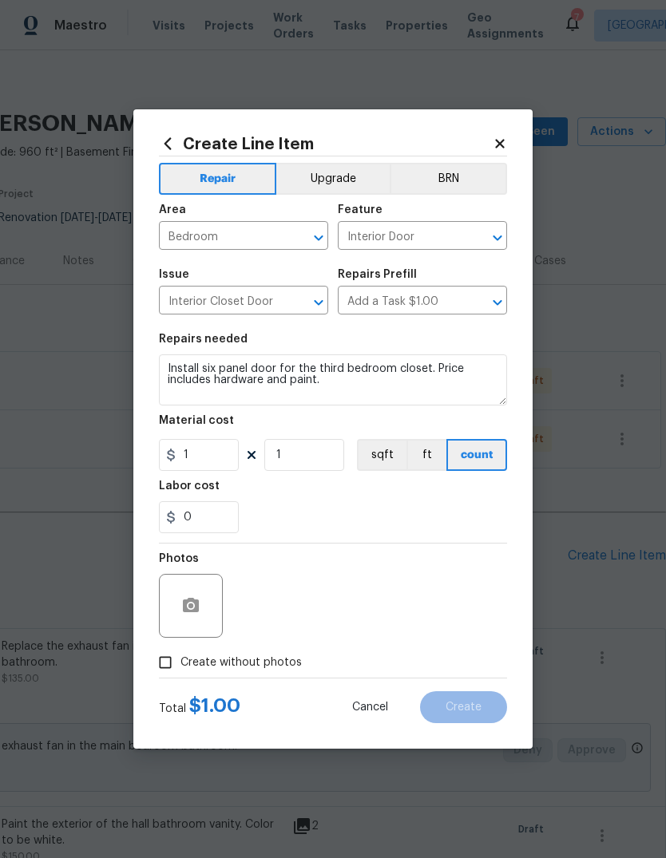
click at [416, 515] on div "0" at bounding box center [333, 517] width 348 height 32
click at [235, 456] on input "1" at bounding box center [199, 455] width 80 height 32
type input "300"
click at [460, 496] on div "Labor cost" at bounding box center [333, 491] width 348 height 21
click at [203, 607] on button "button" at bounding box center [191, 606] width 38 height 38
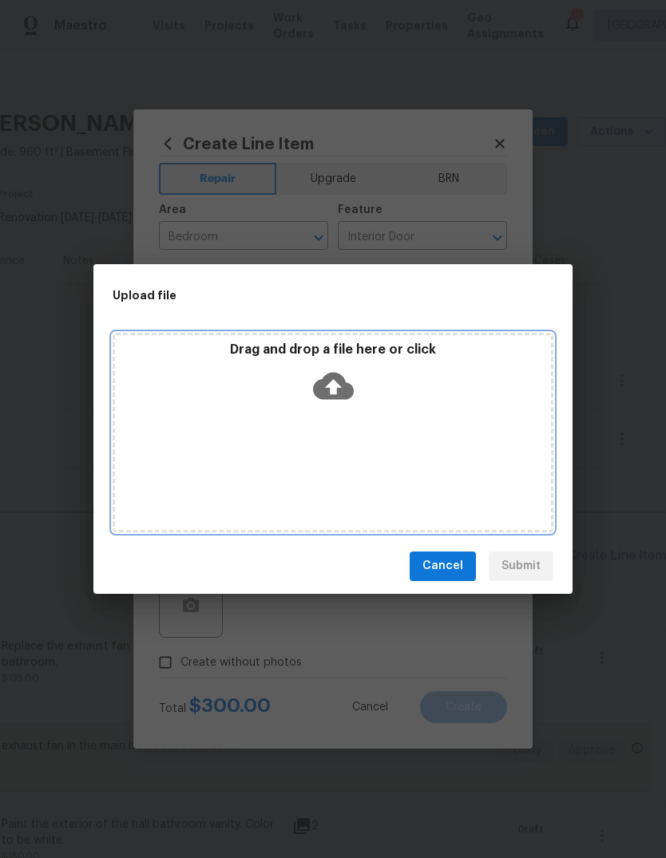
click at [333, 391] on icon at bounding box center [333, 386] width 41 height 41
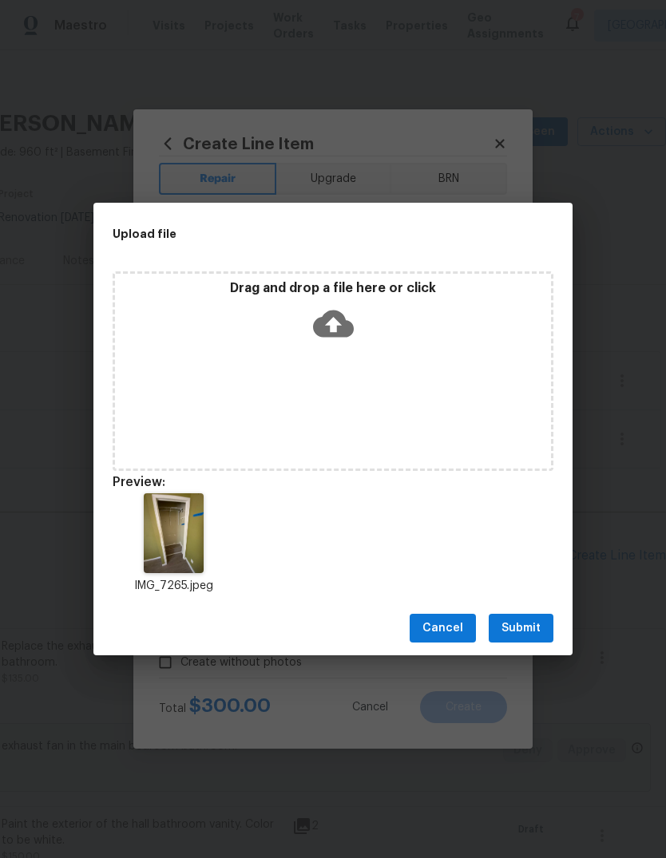
click at [545, 623] on button "Submit" at bounding box center [521, 629] width 65 height 30
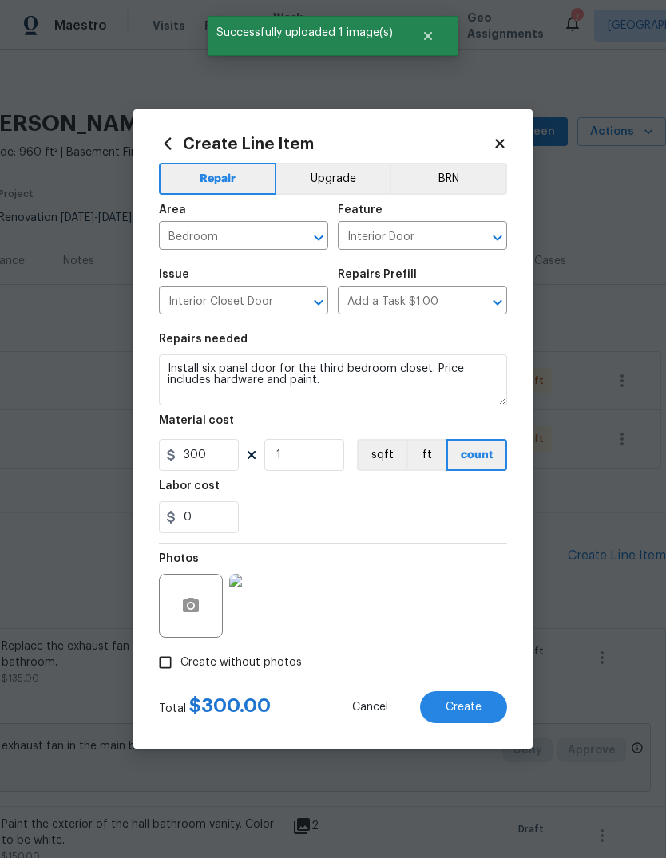
click at [484, 710] on button "Create" at bounding box center [463, 707] width 87 height 32
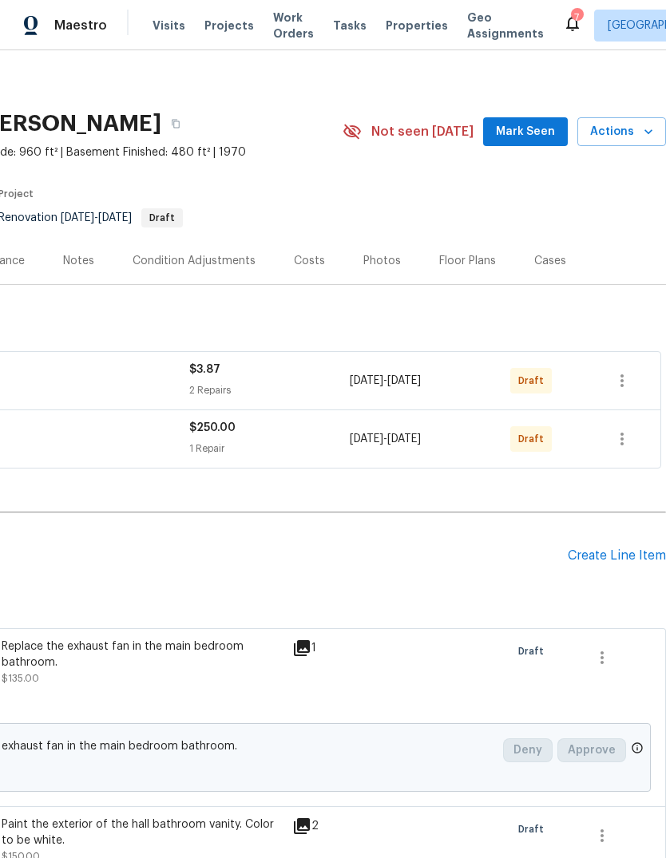
click at [528, 122] on span "Mark Seen" at bounding box center [525, 132] width 59 height 20
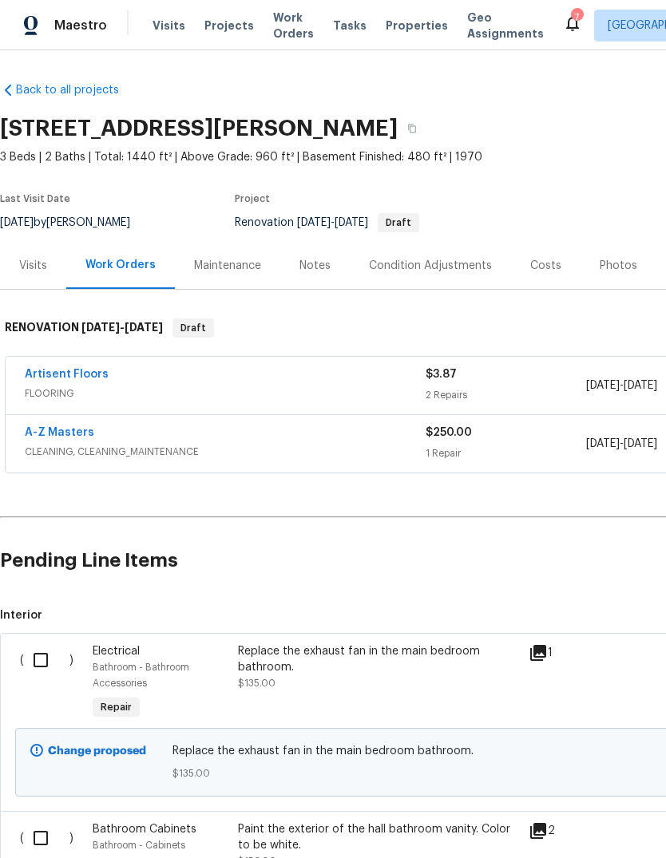
scroll to position [0, 0]
